Goal: Task Accomplishment & Management: Manage account settings

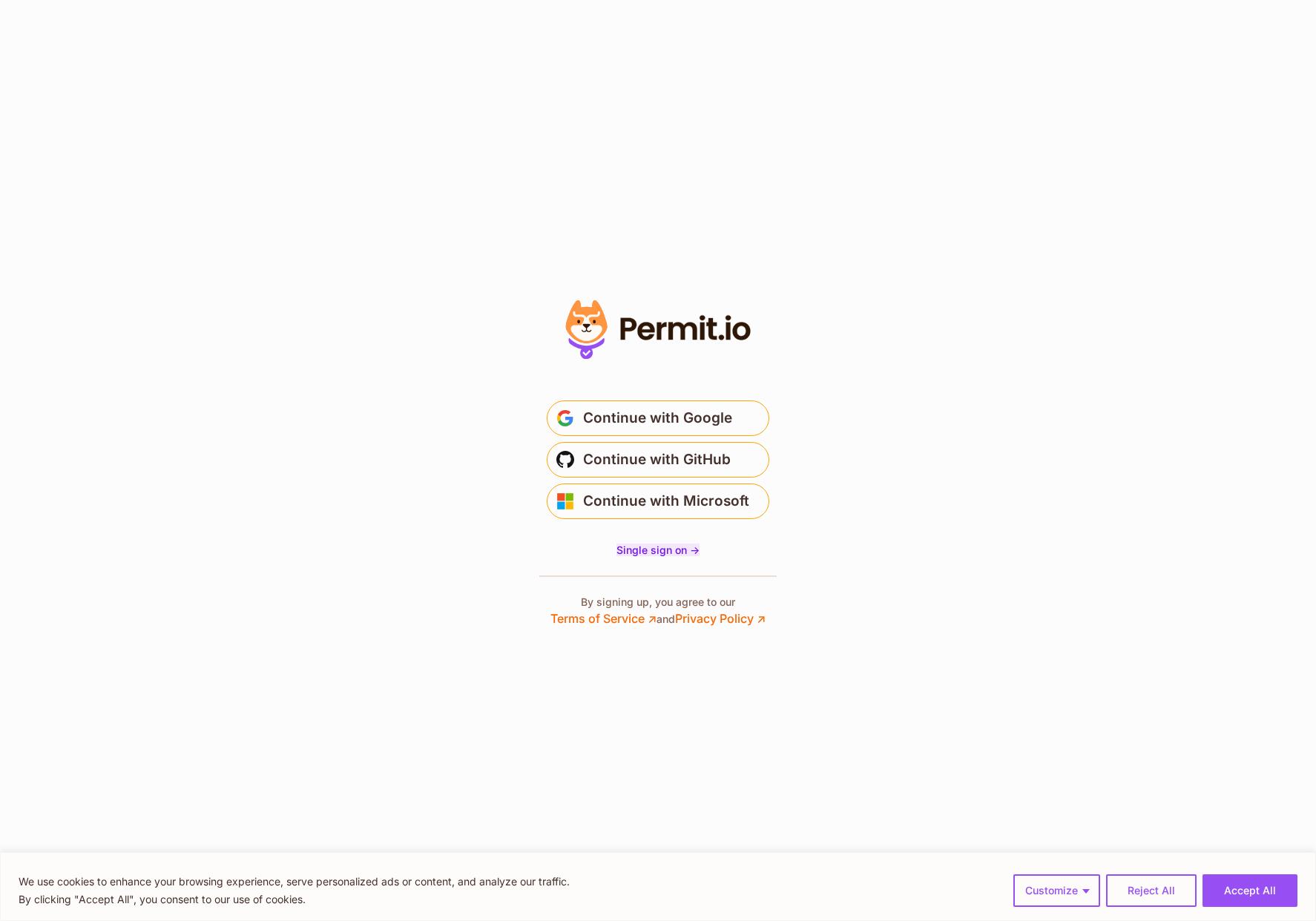
click at [661, 554] on span "Single sign on ->" at bounding box center [658, 550] width 83 height 13
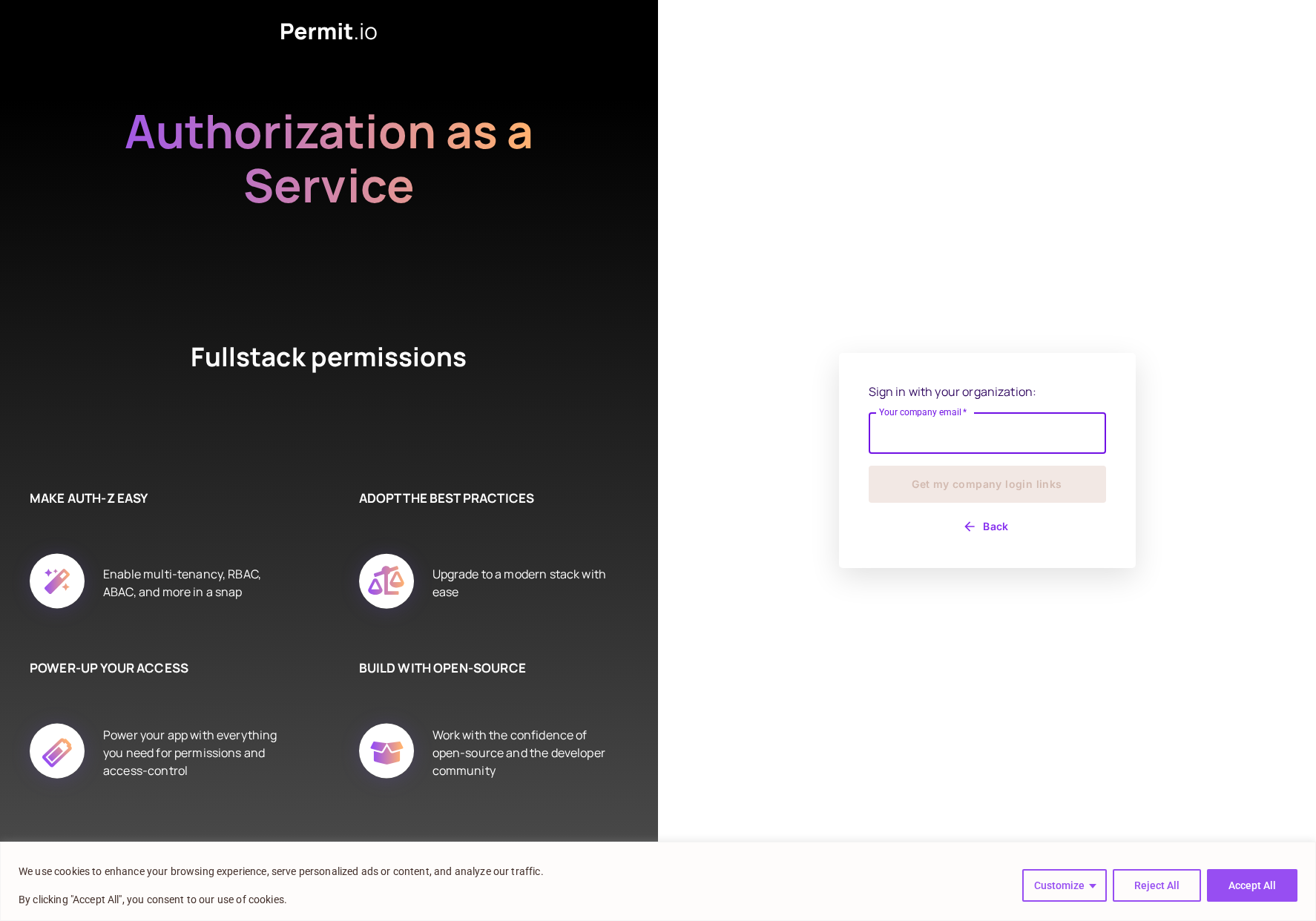
click at [922, 434] on input "Your company email   *" at bounding box center [988, 432] width 238 height 41
click at [925, 437] on input "Your company email   *" at bounding box center [988, 432] width 238 height 41
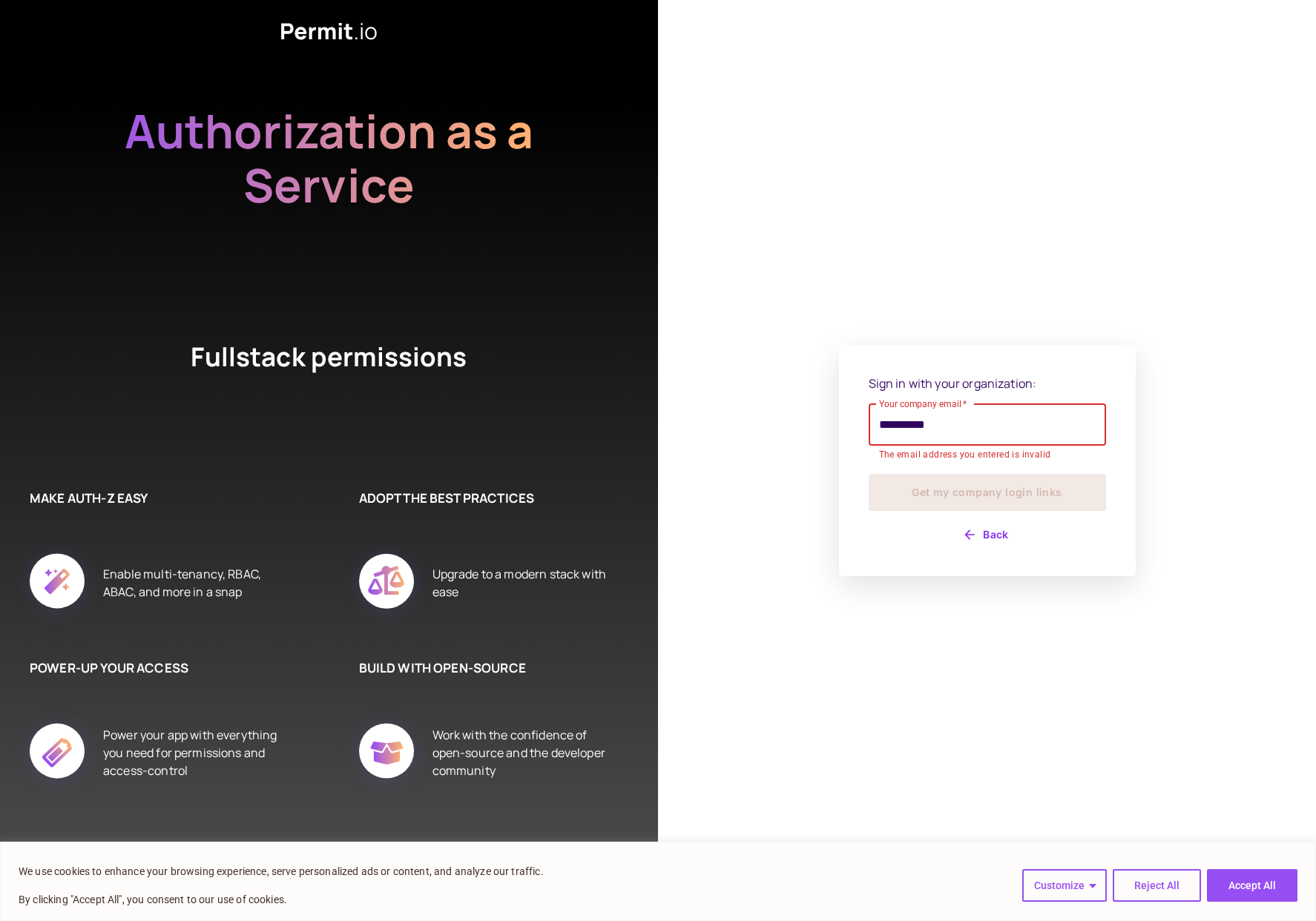
type input "**********"
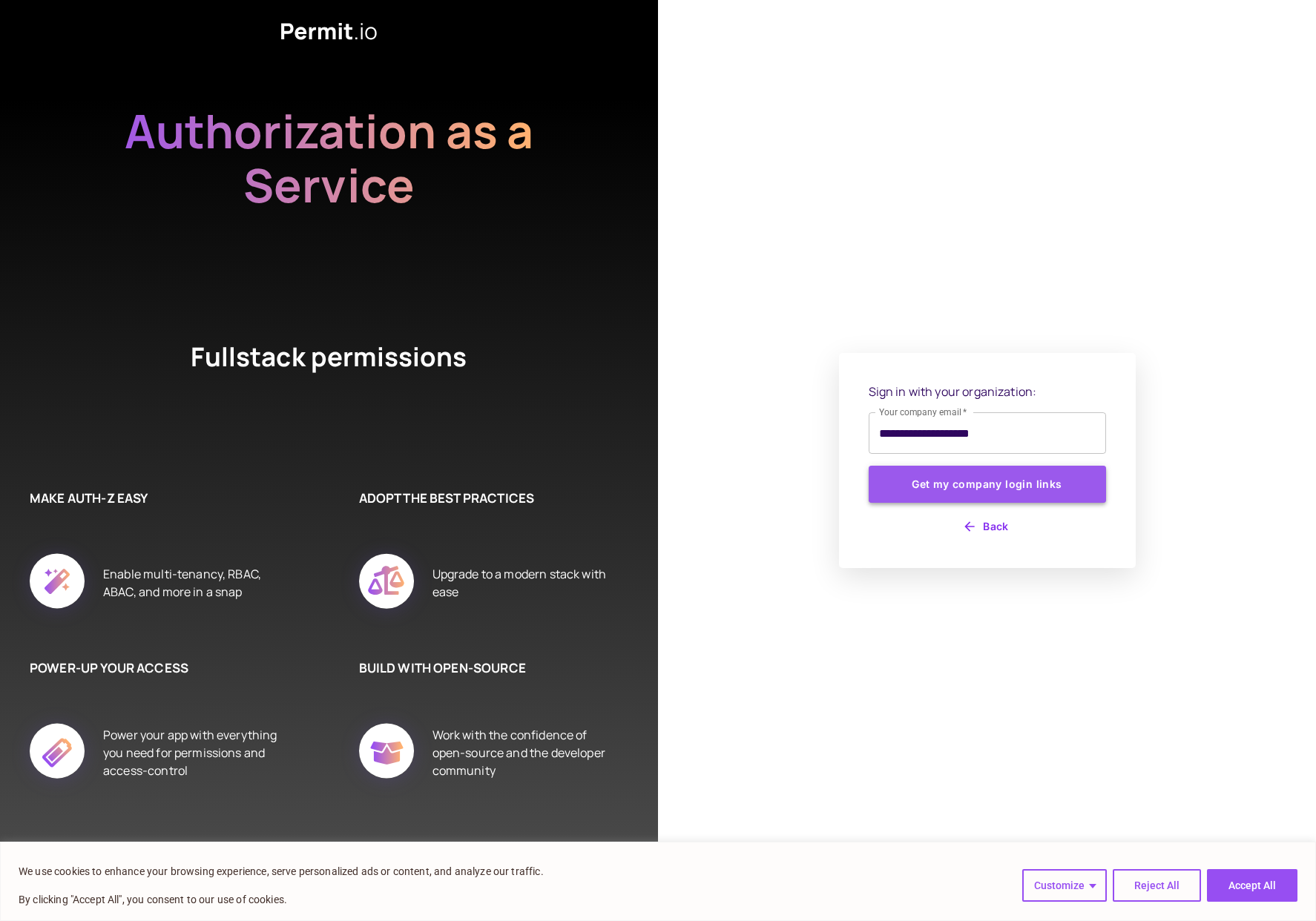
click at [1063, 490] on button "Get my company login links" at bounding box center [988, 484] width 238 height 37
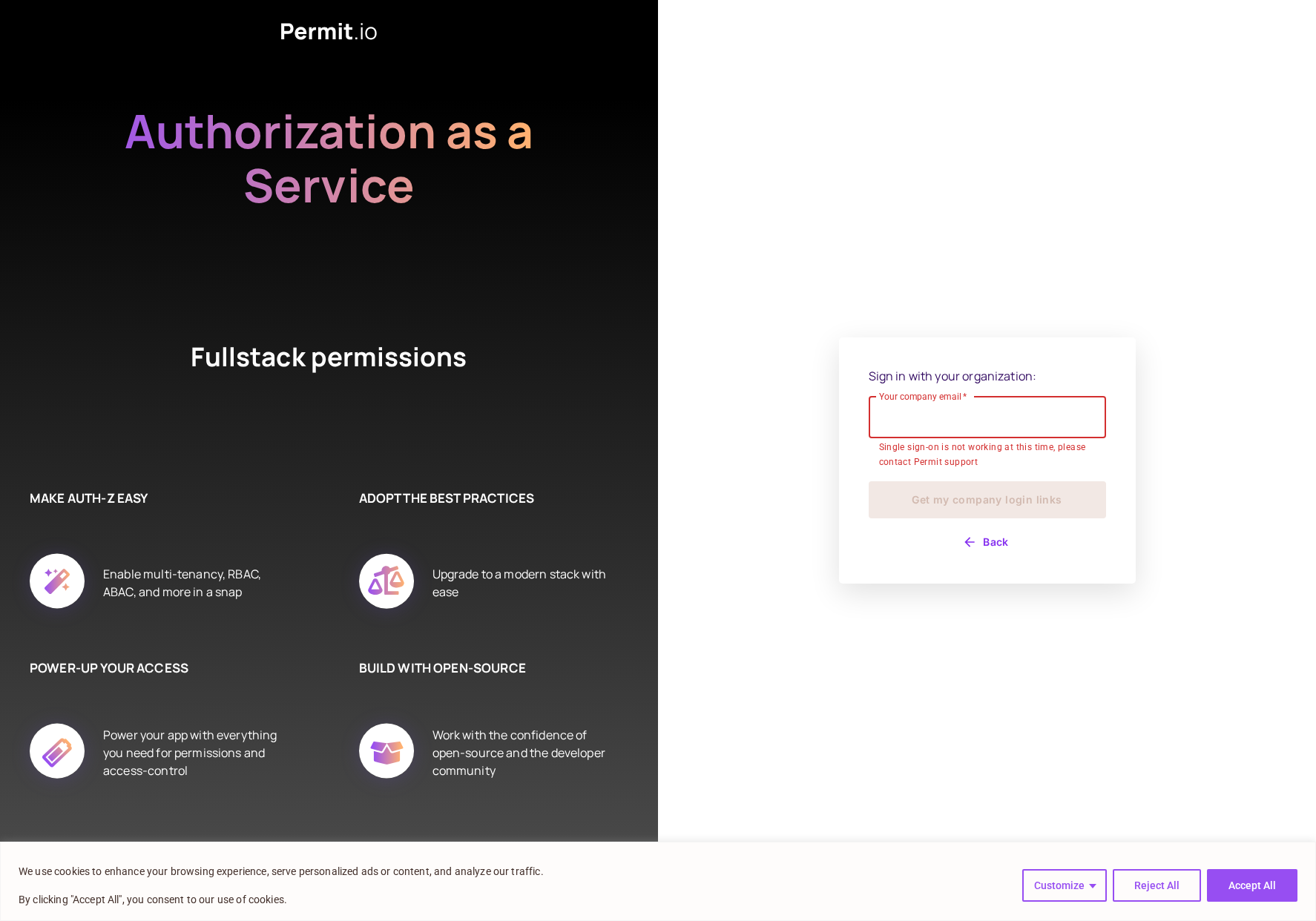
click at [1009, 421] on input "Your company email   *" at bounding box center [988, 417] width 238 height 41
click at [1136, 883] on button "Reject All" at bounding box center [1156, 886] width 88 height 33
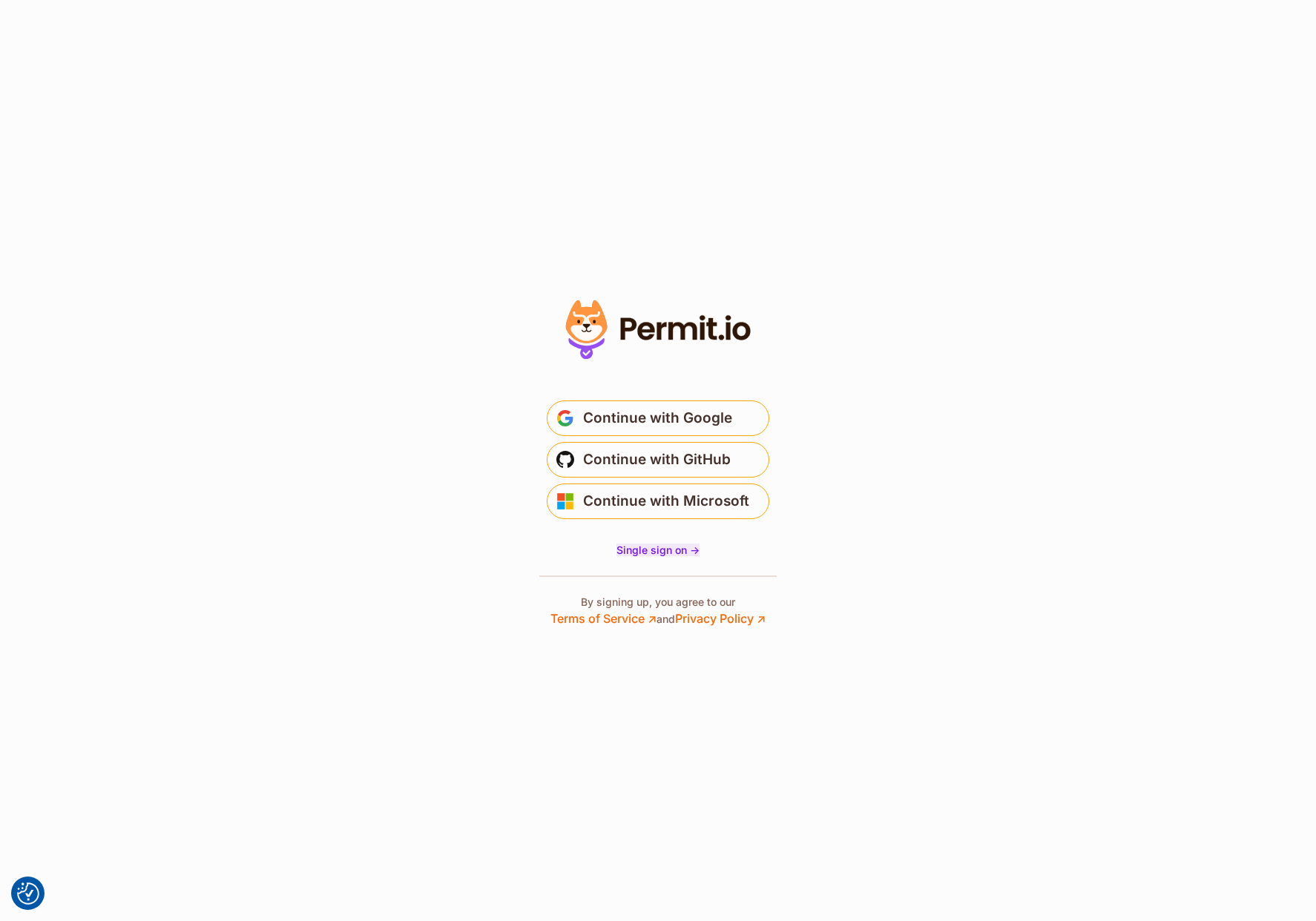
click at [665, 552] on span "Single sign on ->" at bounding box center [658, 550] width 83 height 13
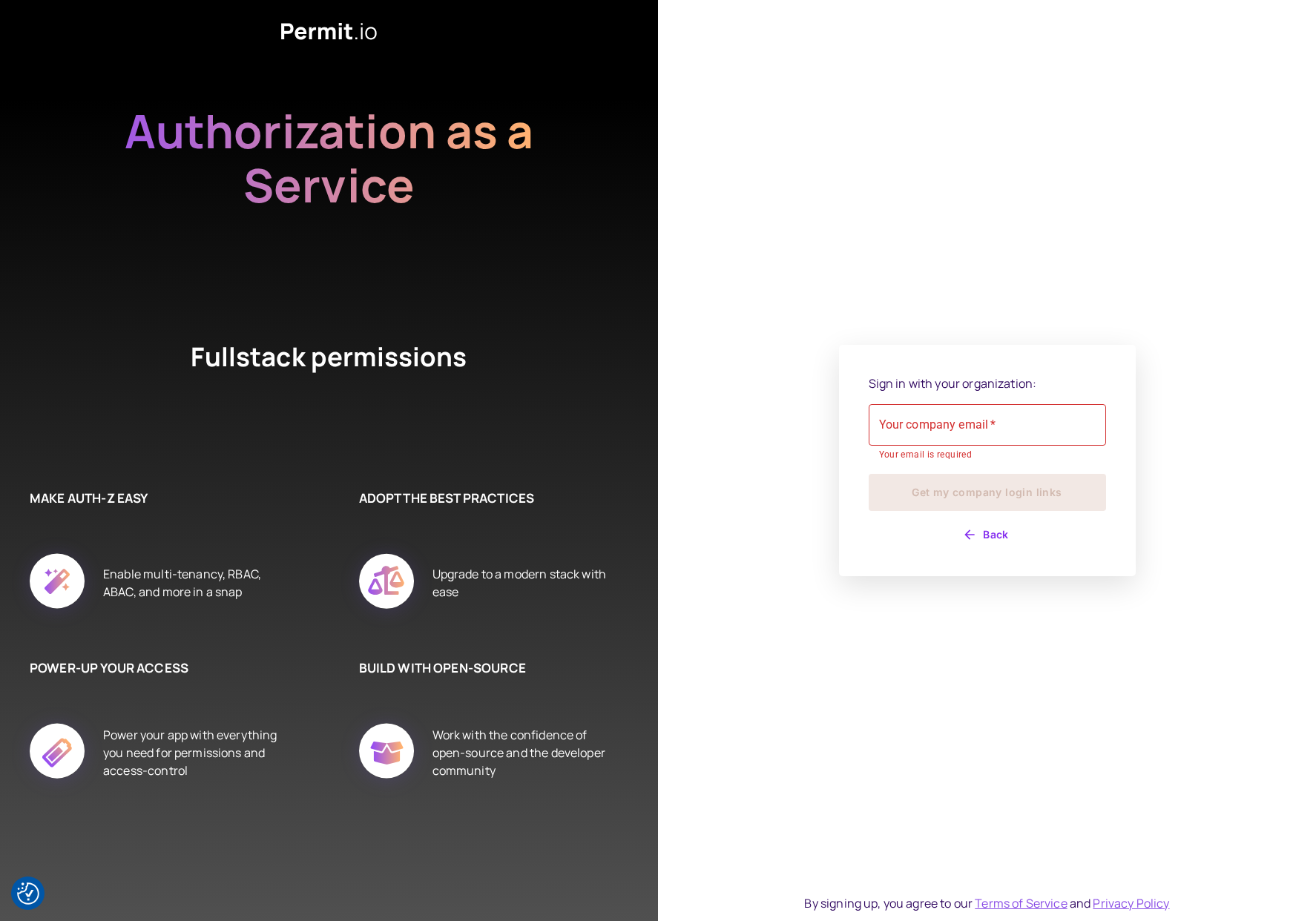
click at [397, 730] on circle at bounding box center [386, 750] width 55 height 55
click at [406, 558] on icon at bounding box center [387, 583] width 92 height 92
click at [994, 419] on input "Your company email   *" at bounding box center [988, 425] width 238 height 41
type input "**********"
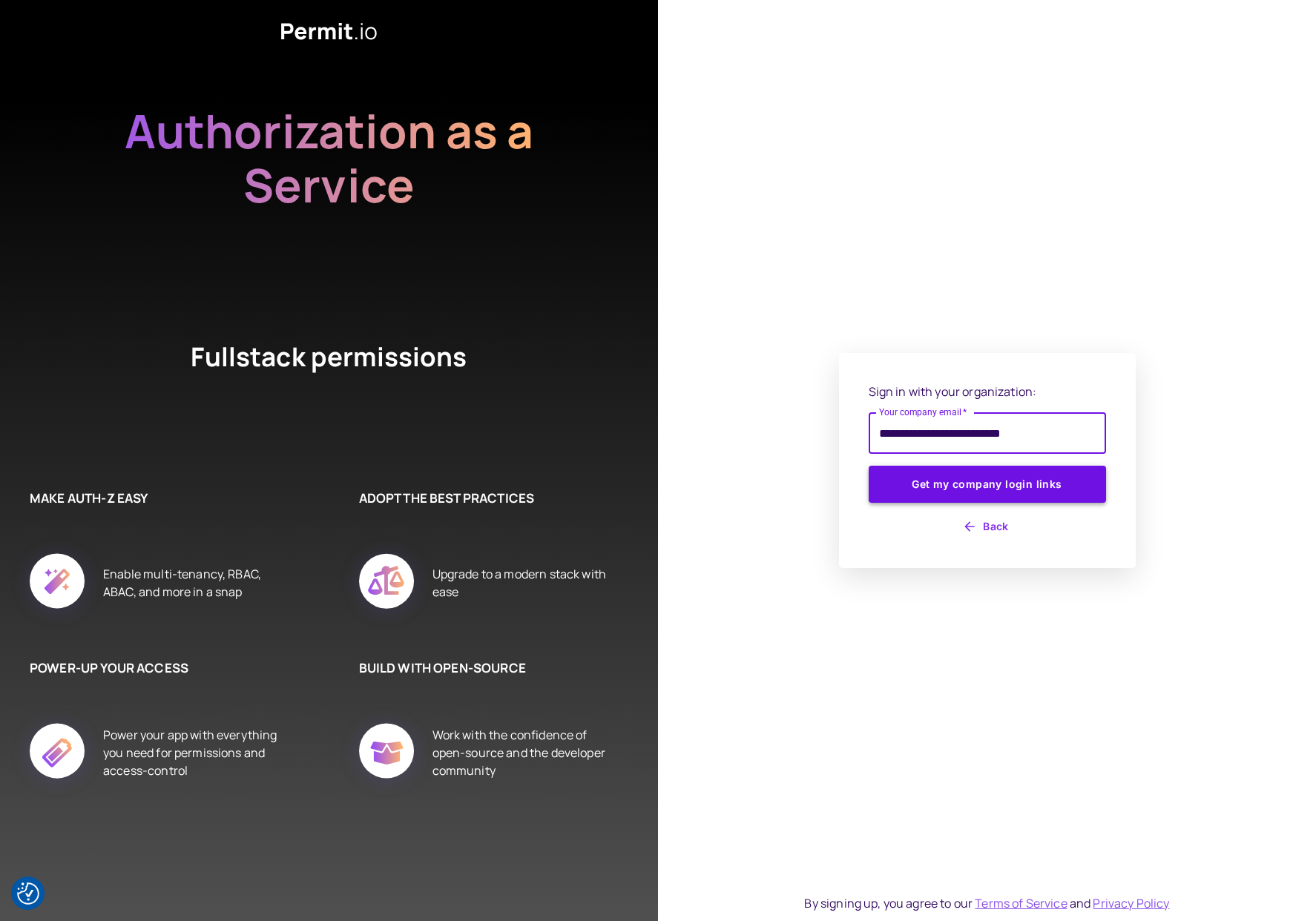
click at [1080, 488] on button "Get my company login links" at bounding box center [988, 484] width 238 height 37
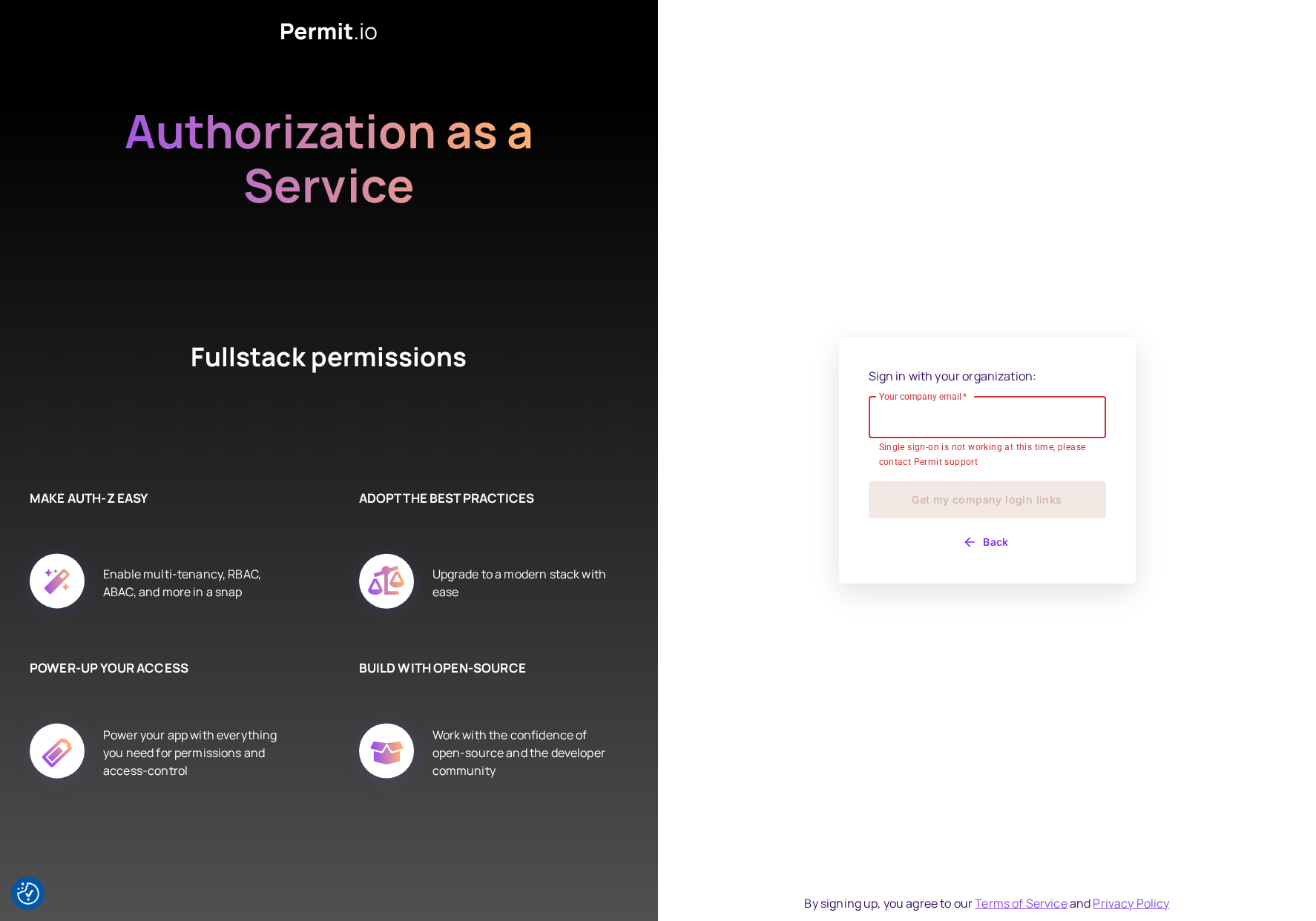
click at [1000, 420] on input "Your company email   *" at bounding box center [988, 417] width 238 height 41
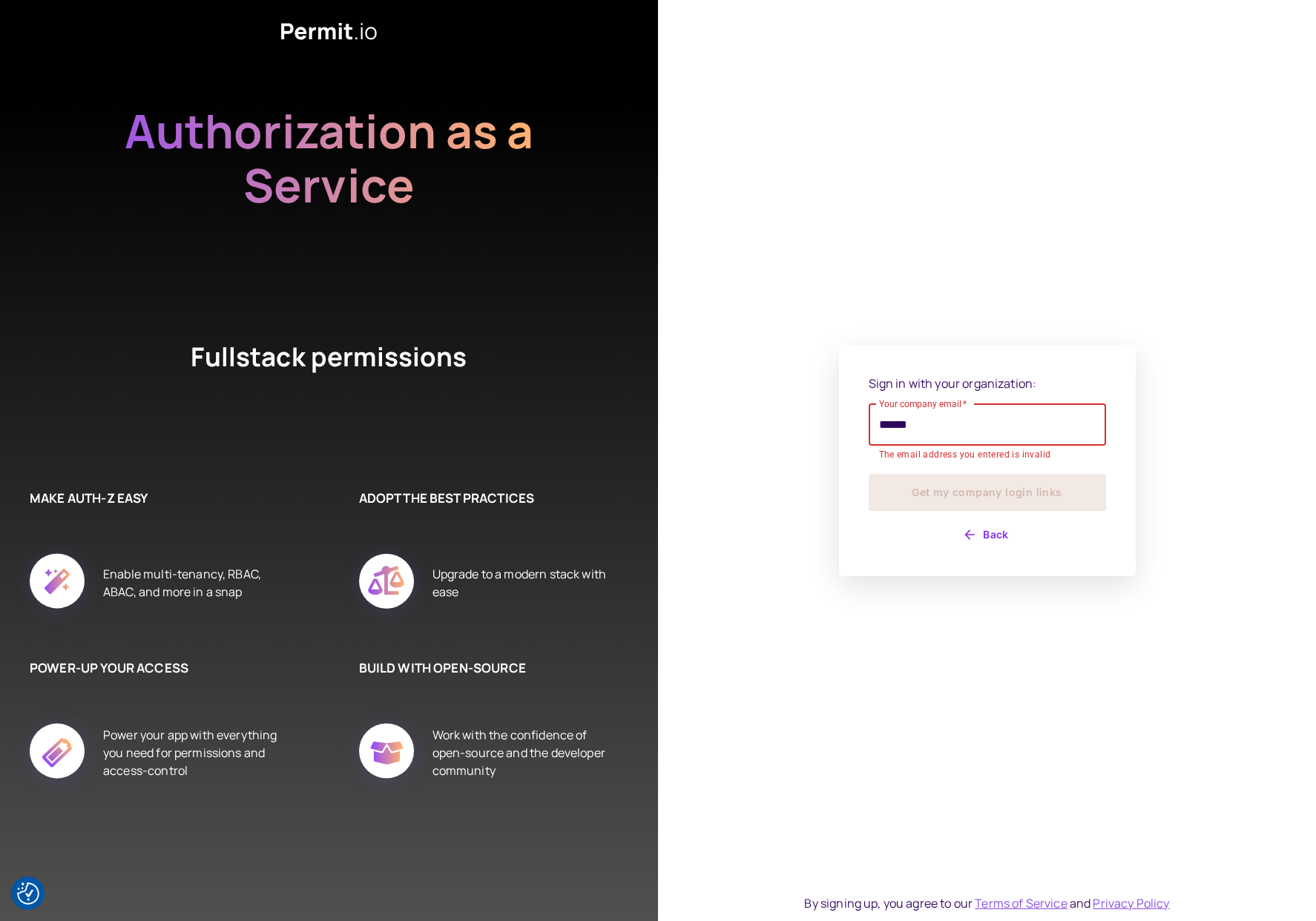
type input "**********"
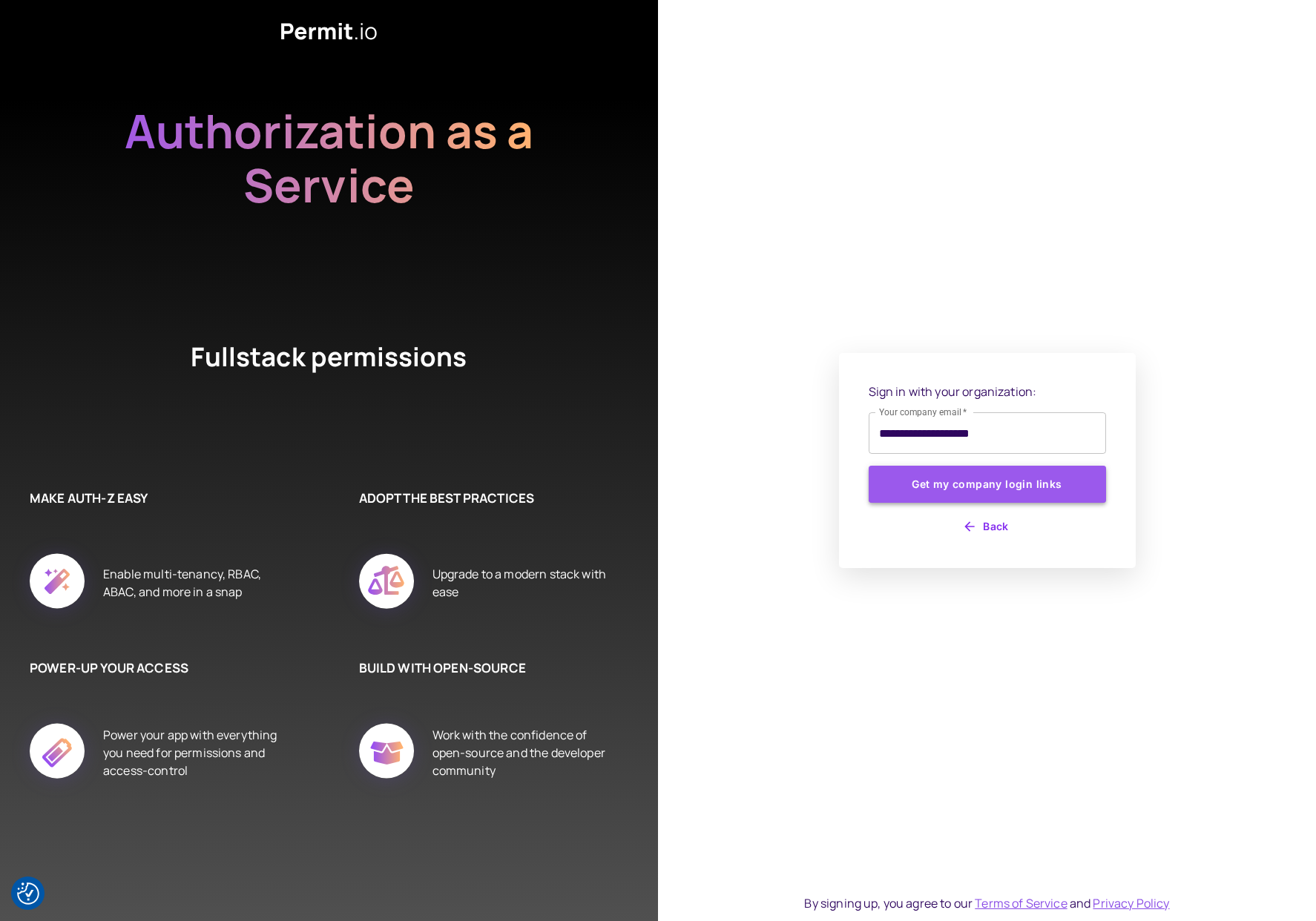
click at [946, 490] on button "Get my company login links" at bounding box center [988, 484] width 238 height 37
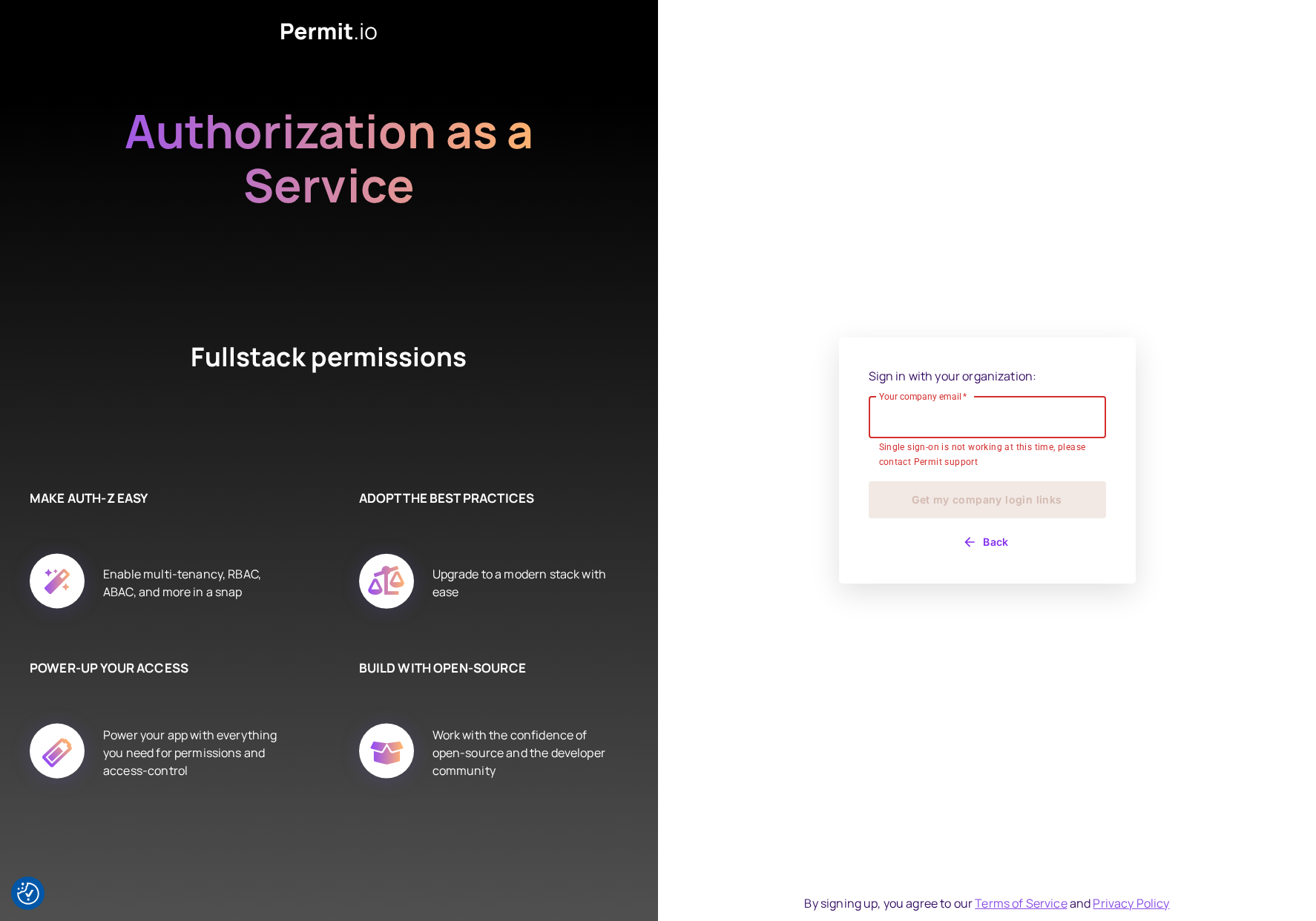
click at [991, 546] on button "Back" at bounding box center [988, 542] width 238 height 24
